Goal: Find specific page/section: Find specific page/section

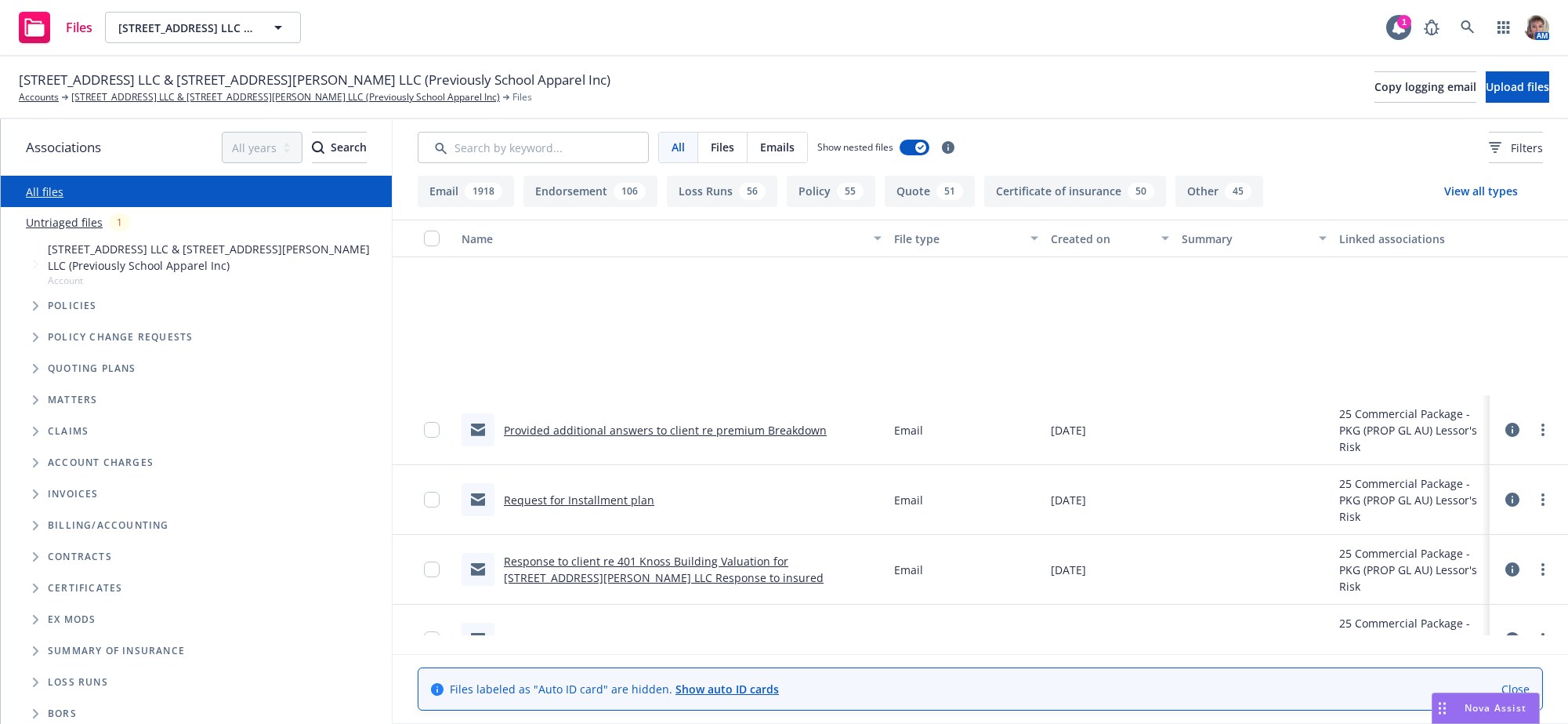
scroll to position [227, 0]
